Goal: Find specific page/section: Find specific page/section

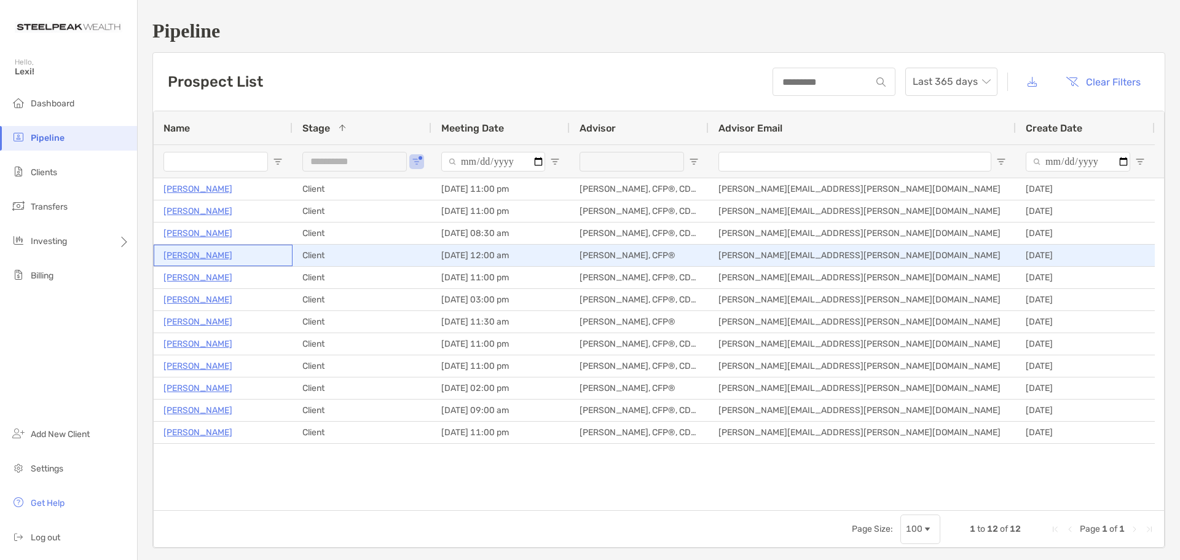
click at [193, 253] on p "[PERSON_NAME]" at bounding box center [197, 255] width 69 height 15
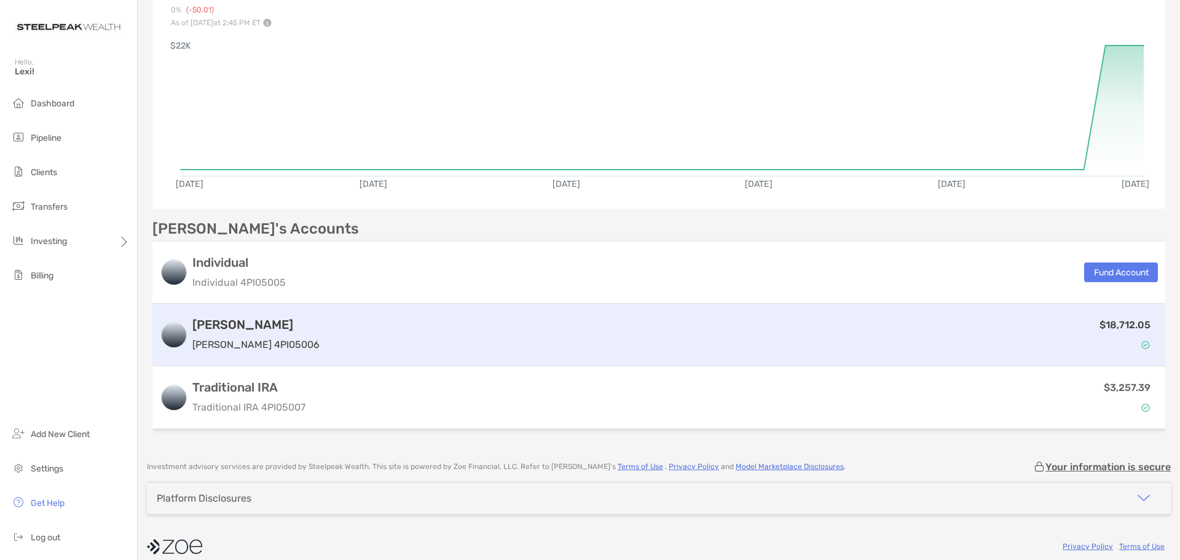
scroll to position [178, 0]
